Goal: Complete application form

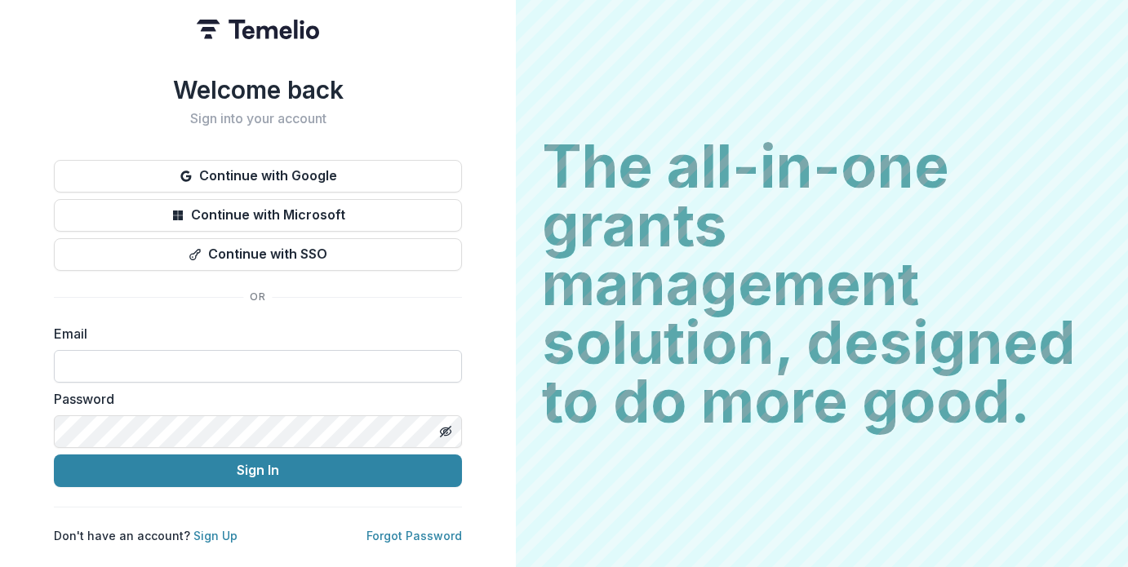
click at [130, 351] on input at bounding box center [258, 366] width 408 height 33
type input "**********"
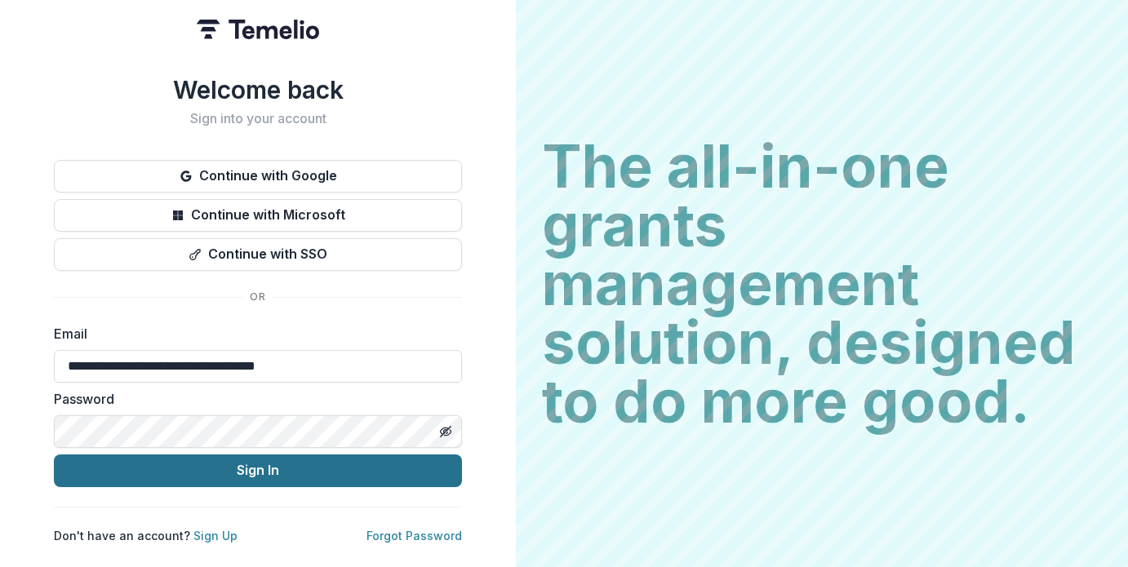
click at [198, 462] on button "Sign In" at bounding box center [258, 471] width 408 height 33
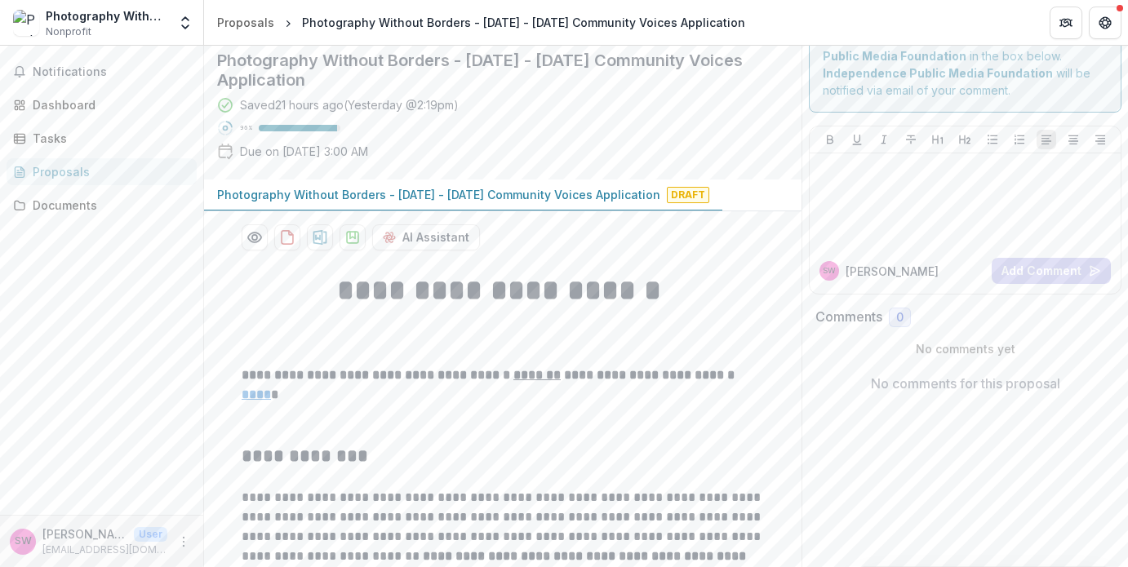
scroll to position [84, 0]
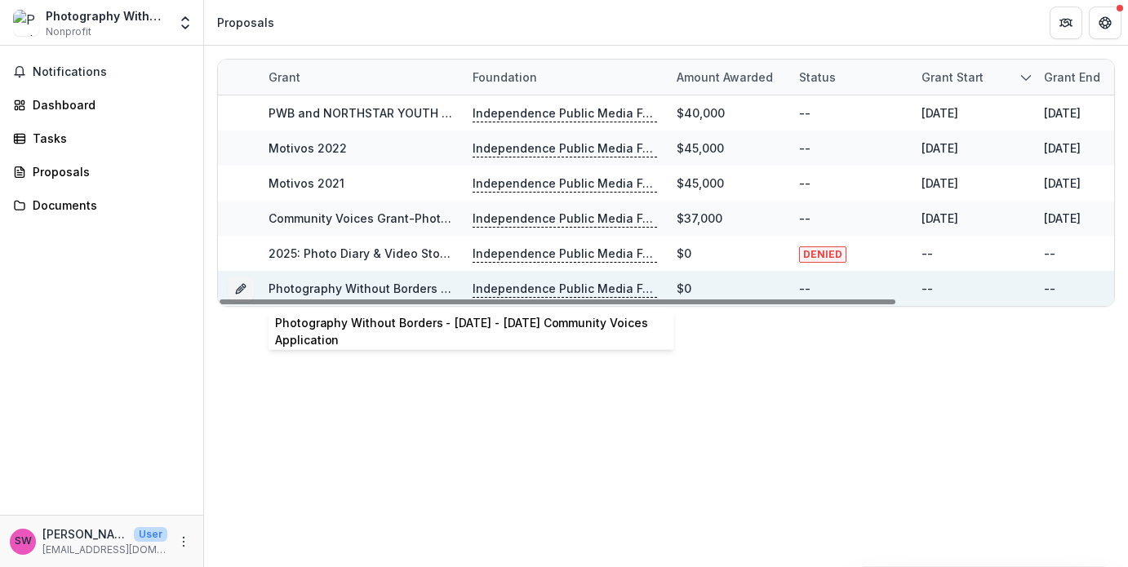
click at [393, 286] on link "Photography Without Borders - [DATE] - [DATE] Community Voices Application" at bounding box center [490, 289] width 443 height 14
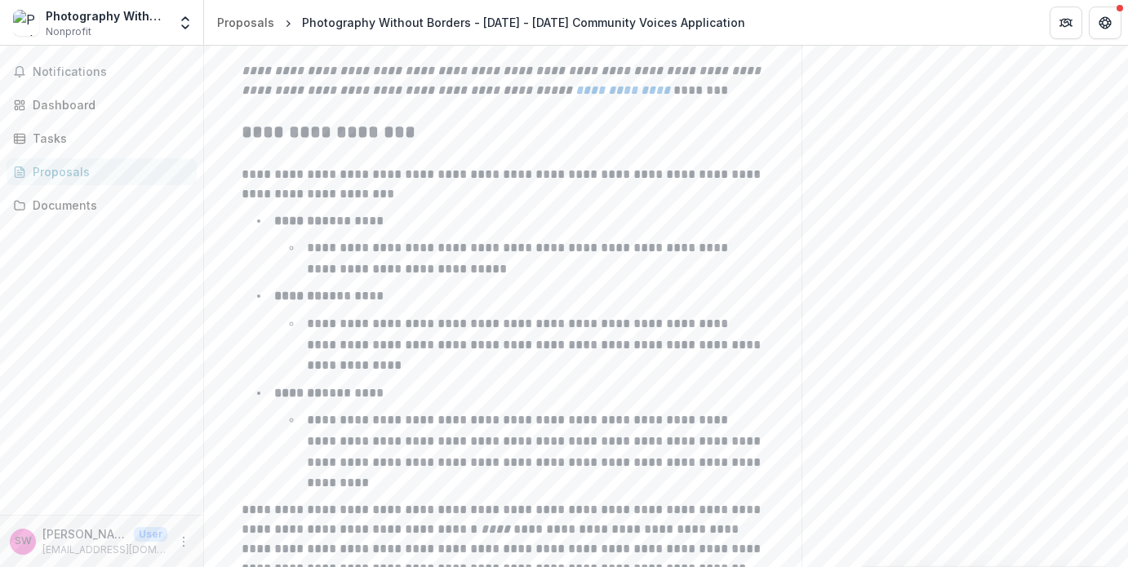
scroll to position [2716, 0]
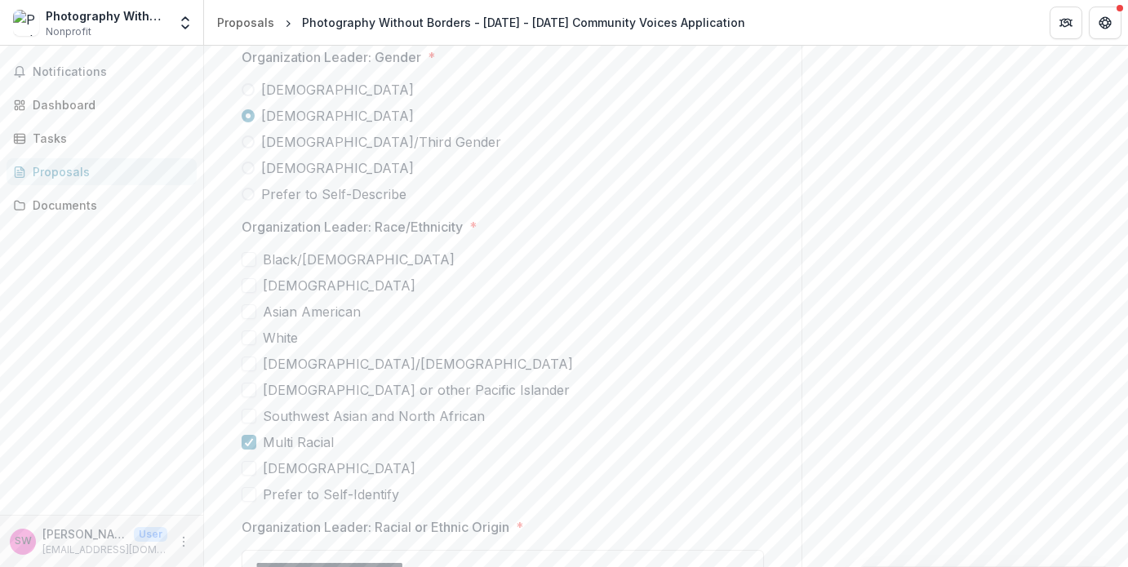
scroll to position [3799, 0]
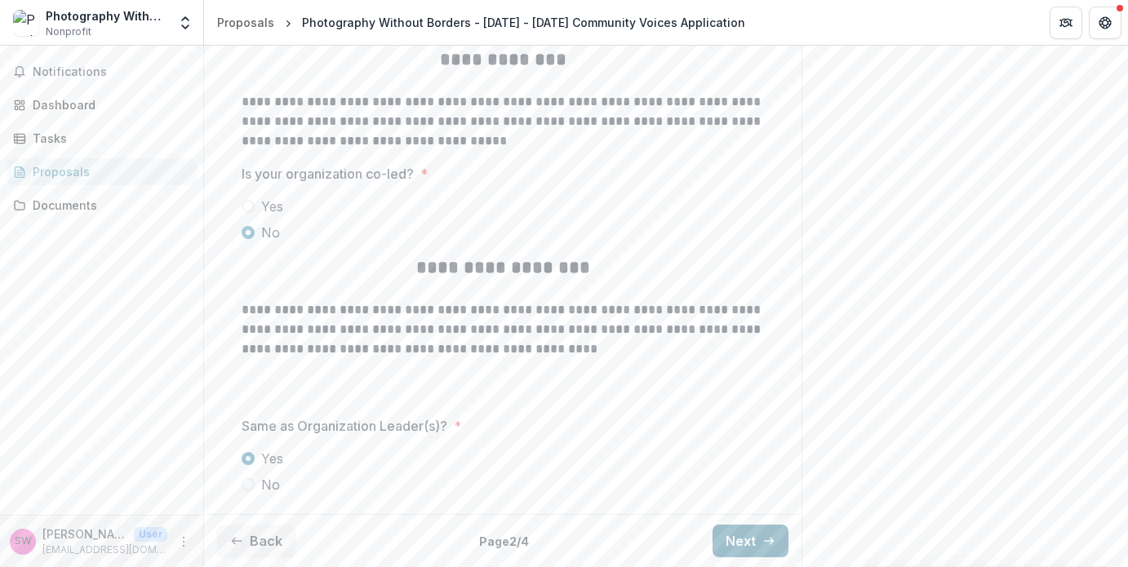
click at [739, 537] on button "Next" at bounding box center [751, 541] width 76 height 33
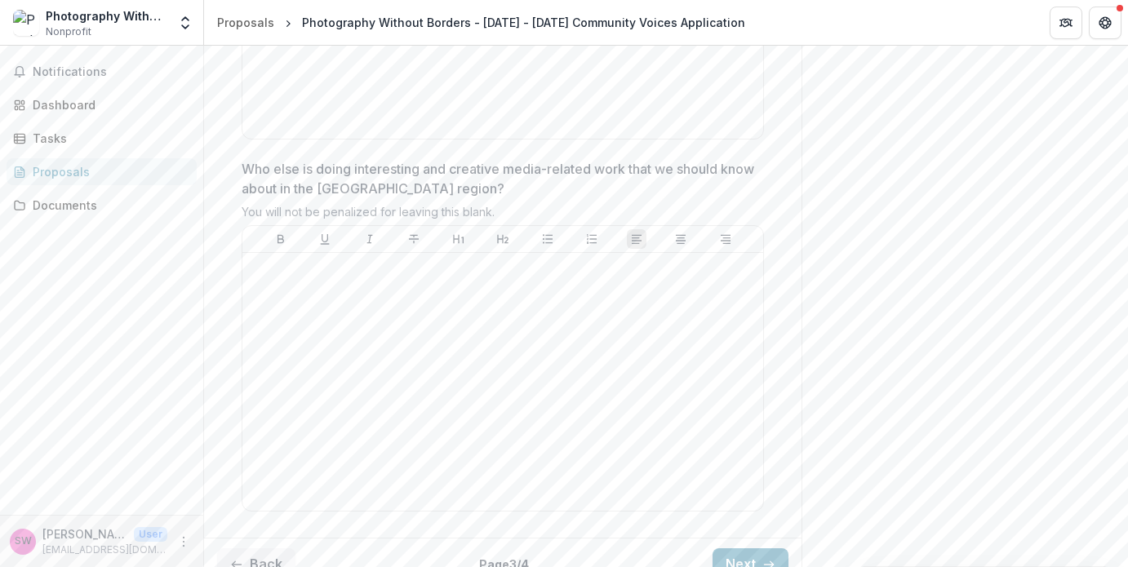
scroll to position [4538, 0]
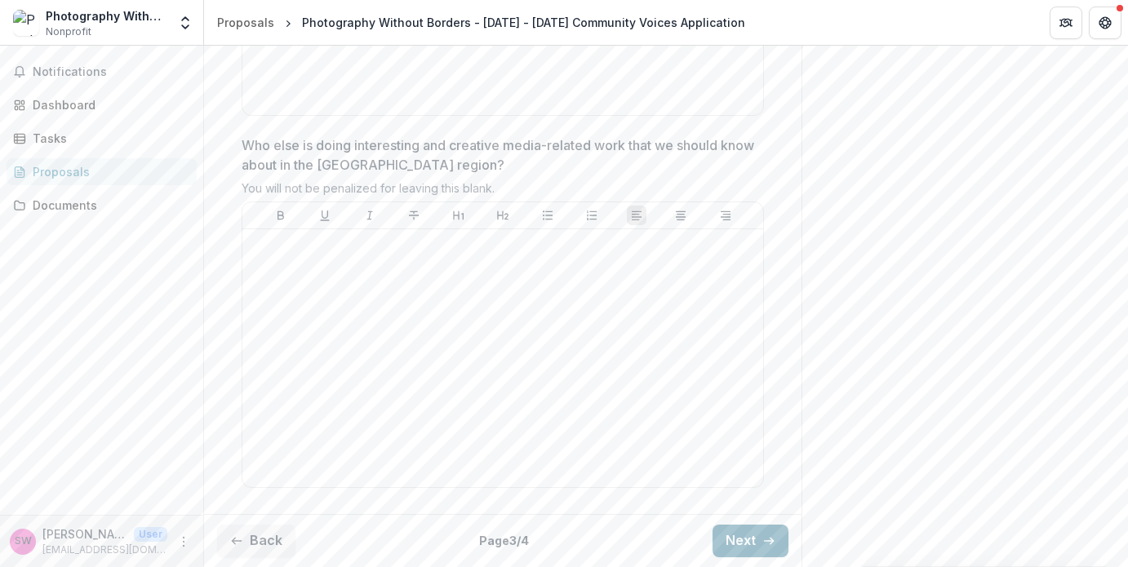
click at [748, 536] on button "Next" at bounding box center [751, 541] width 76 height 33
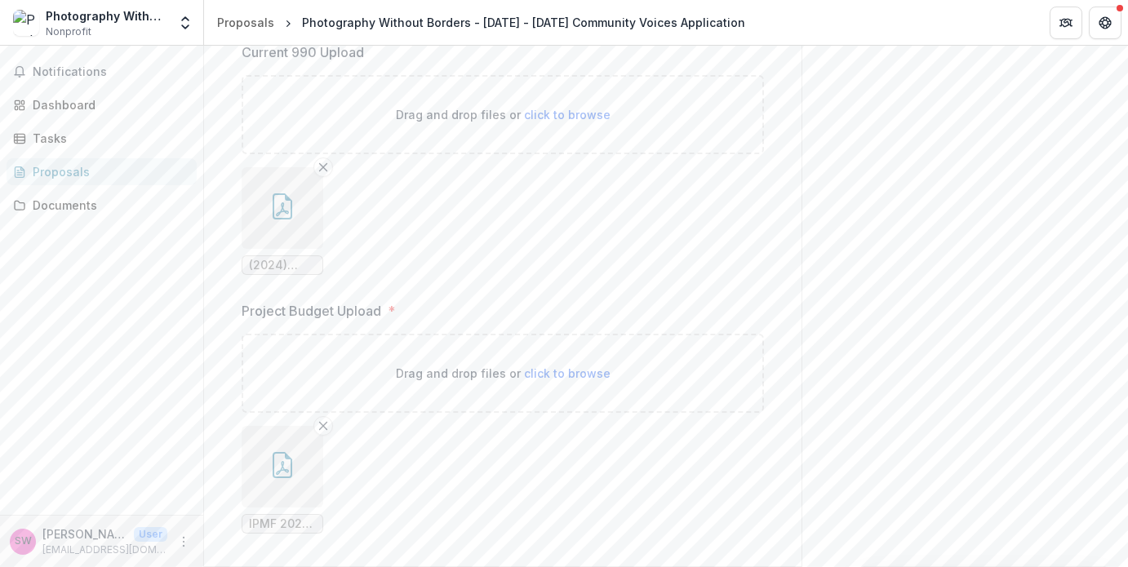
scroll to position [737, 0]
